Goal: Navigation & Orientation: Understand site structure

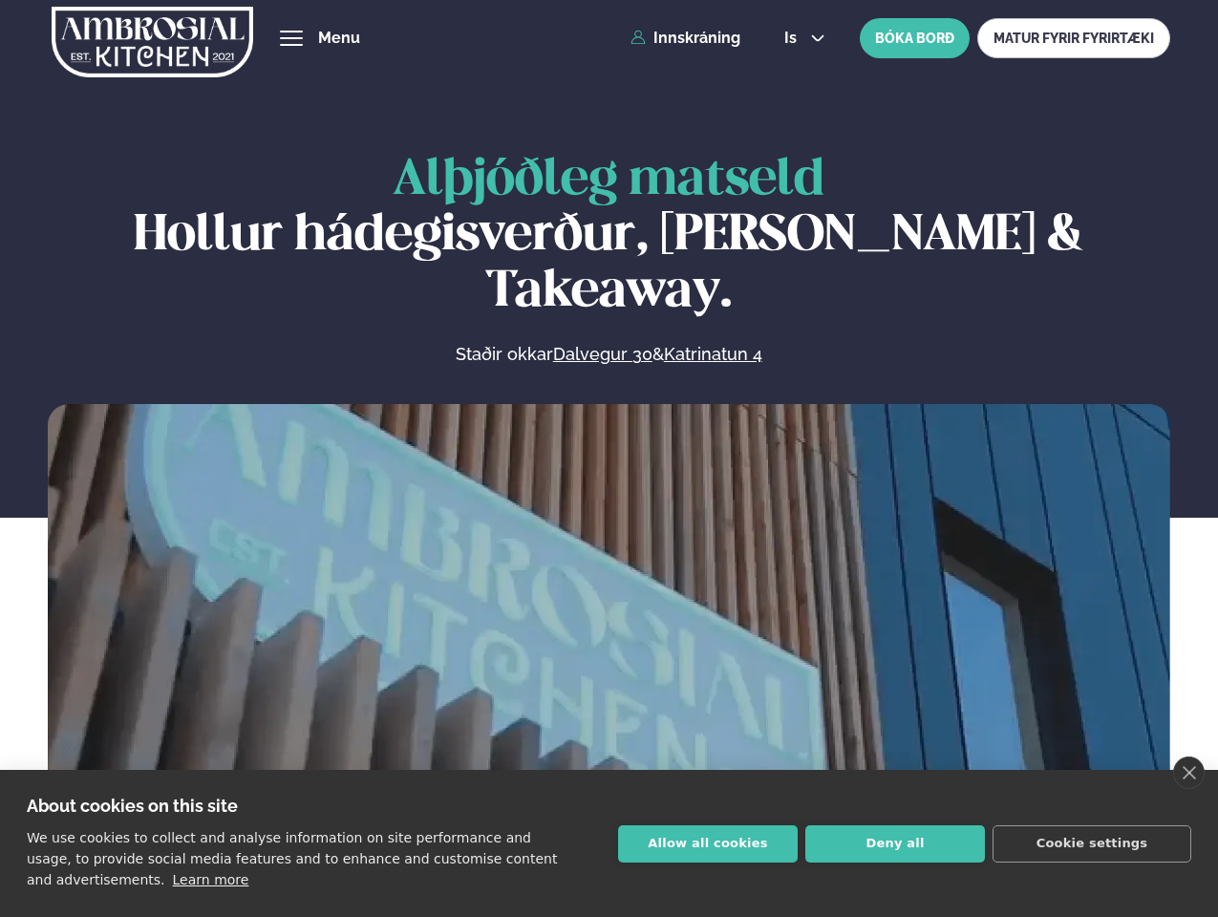
click at [1188, 773] on link "close" at bounding box center [1189, 772] width 32 height 32
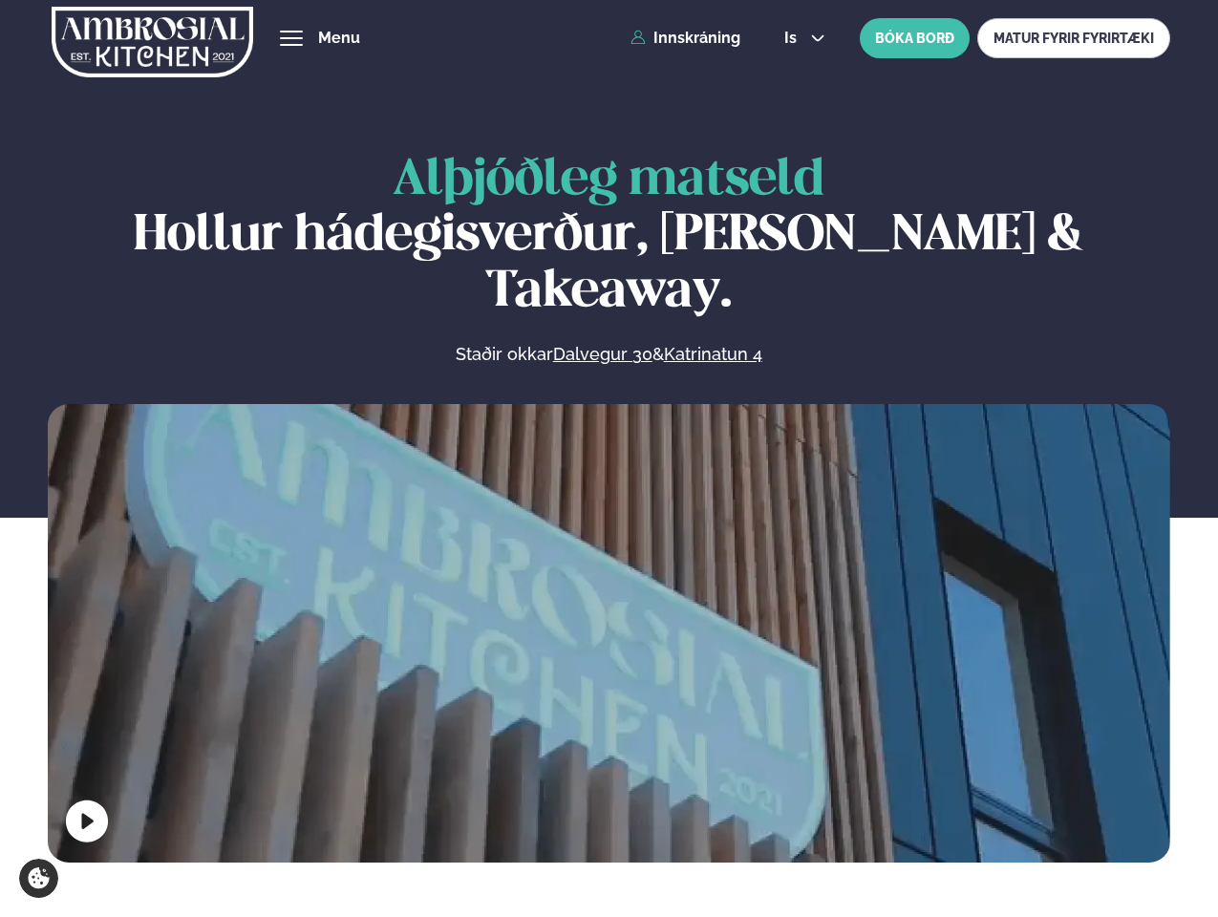
click at [291, 38] on span "hamburger" at bounding box center [291, 38] width 17 height 17
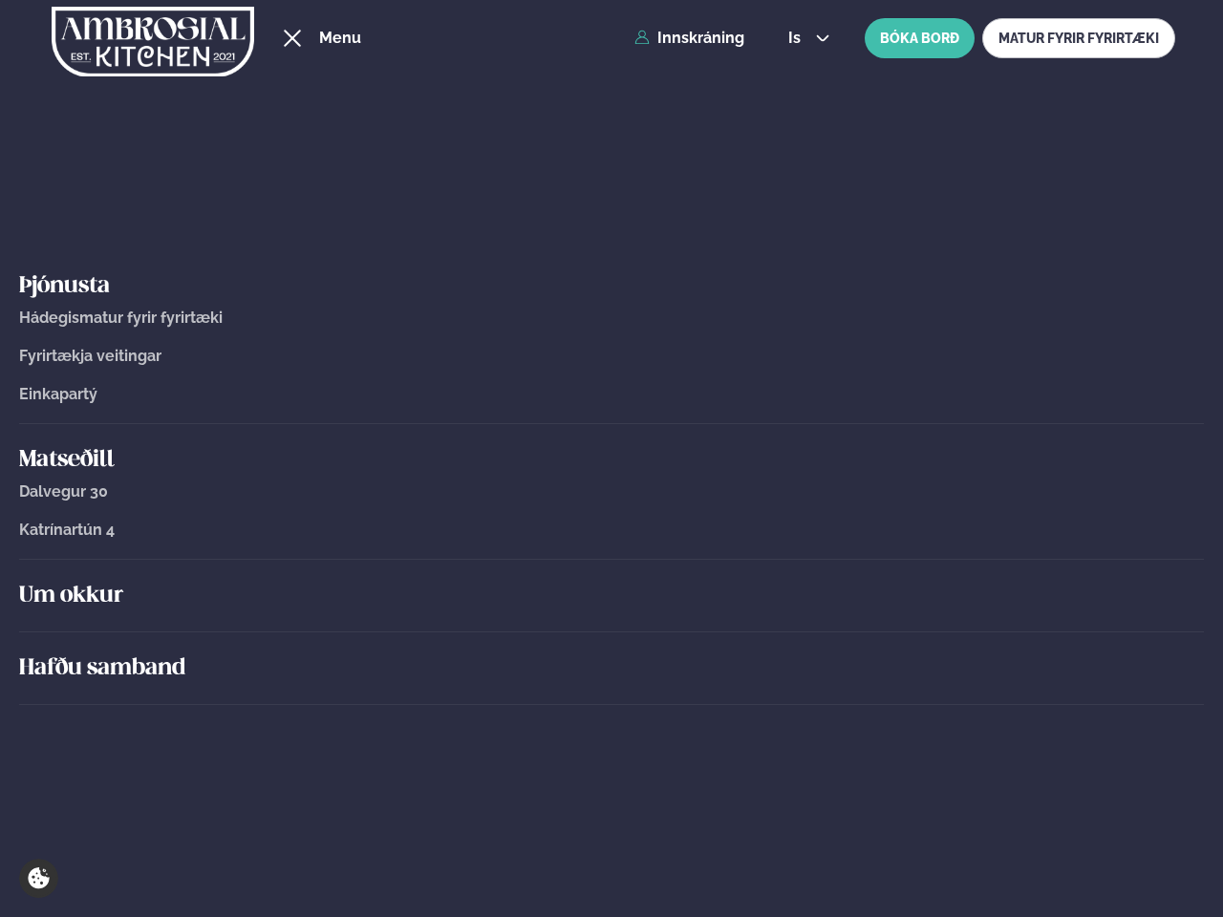
click at [802, 38] on span "is" at bounding box center [797, 38] width 18 height 15
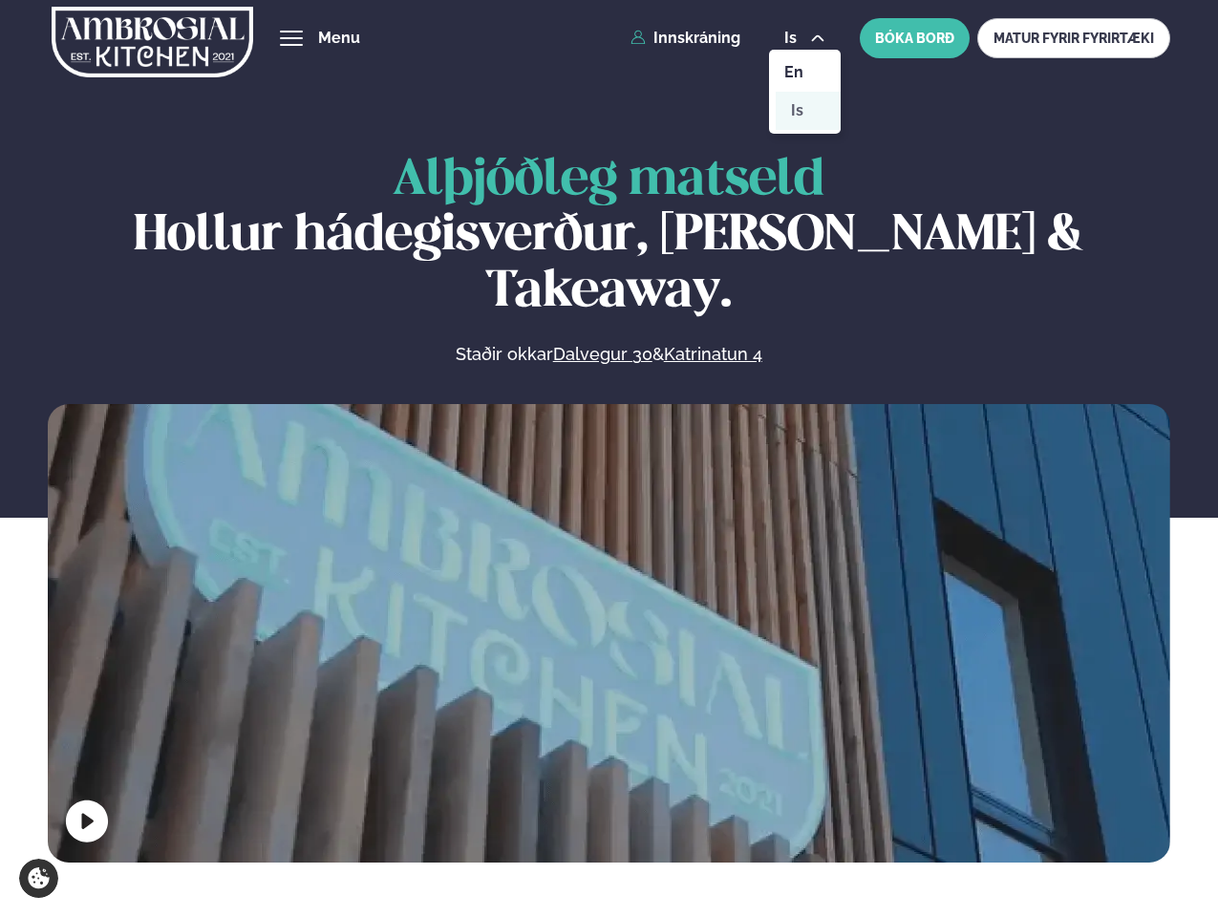
click at [608, 628] on video at bounding box center [609, 684] width 1122 height 561
